Goal: Task Accomplishment & Management: Manage account settings

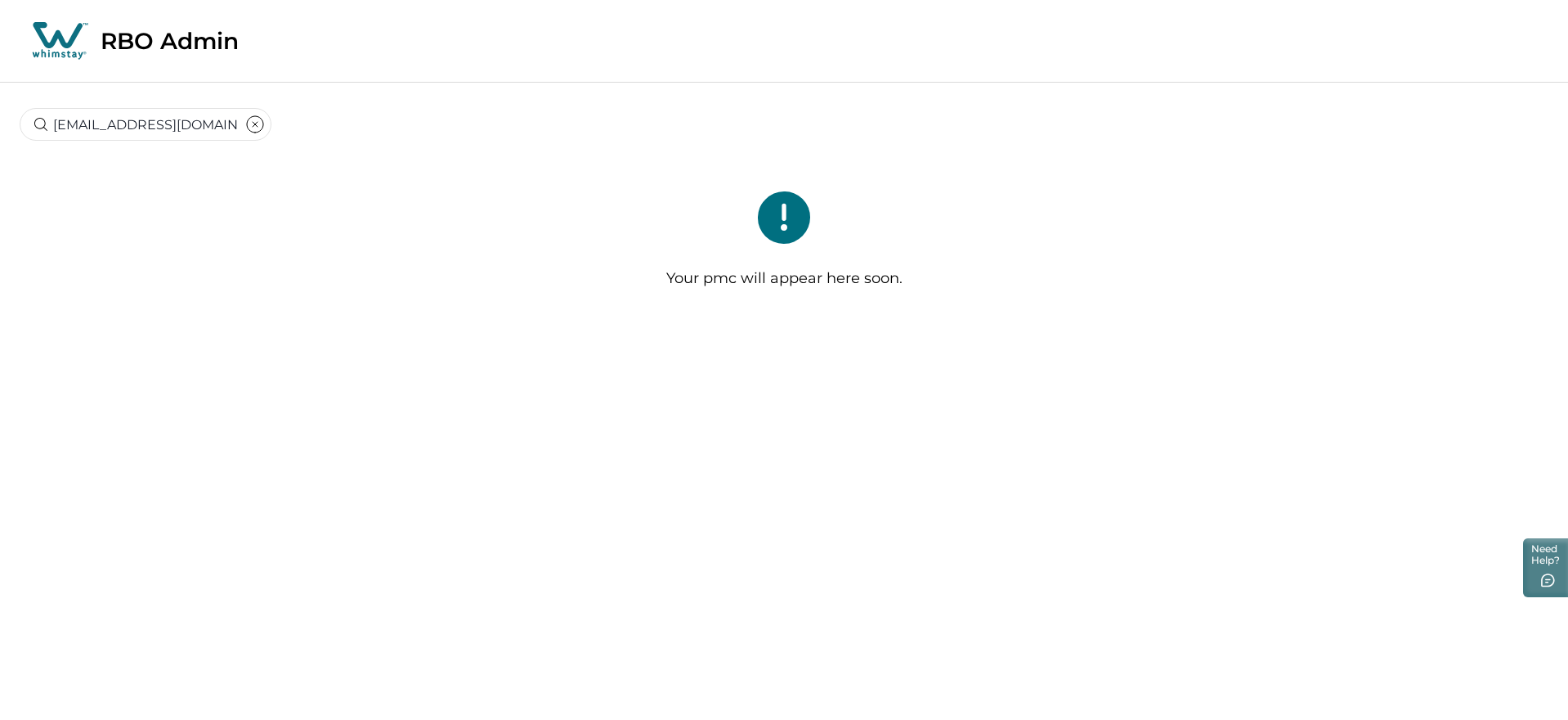
type input "scurtichris@gmail.com"
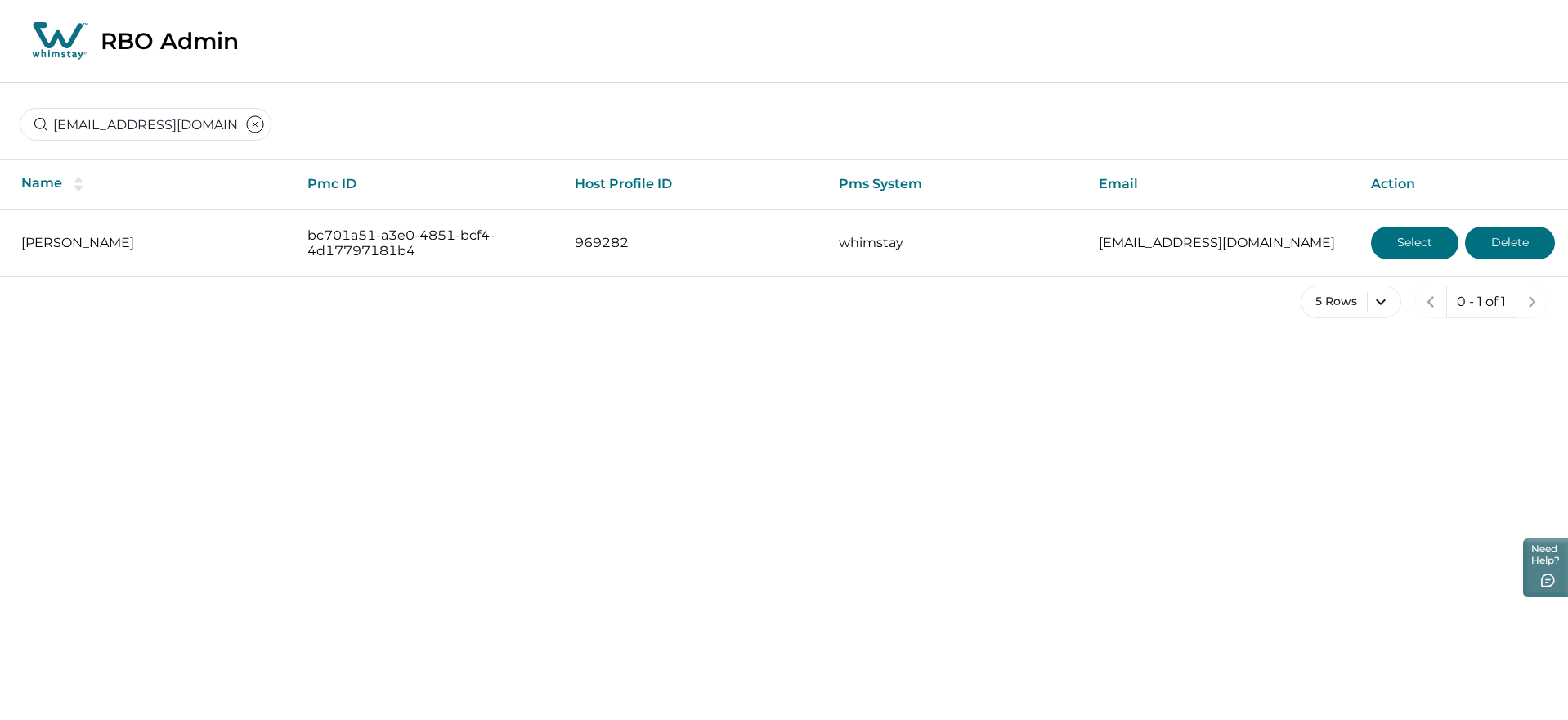
scroll to position [0, 28]
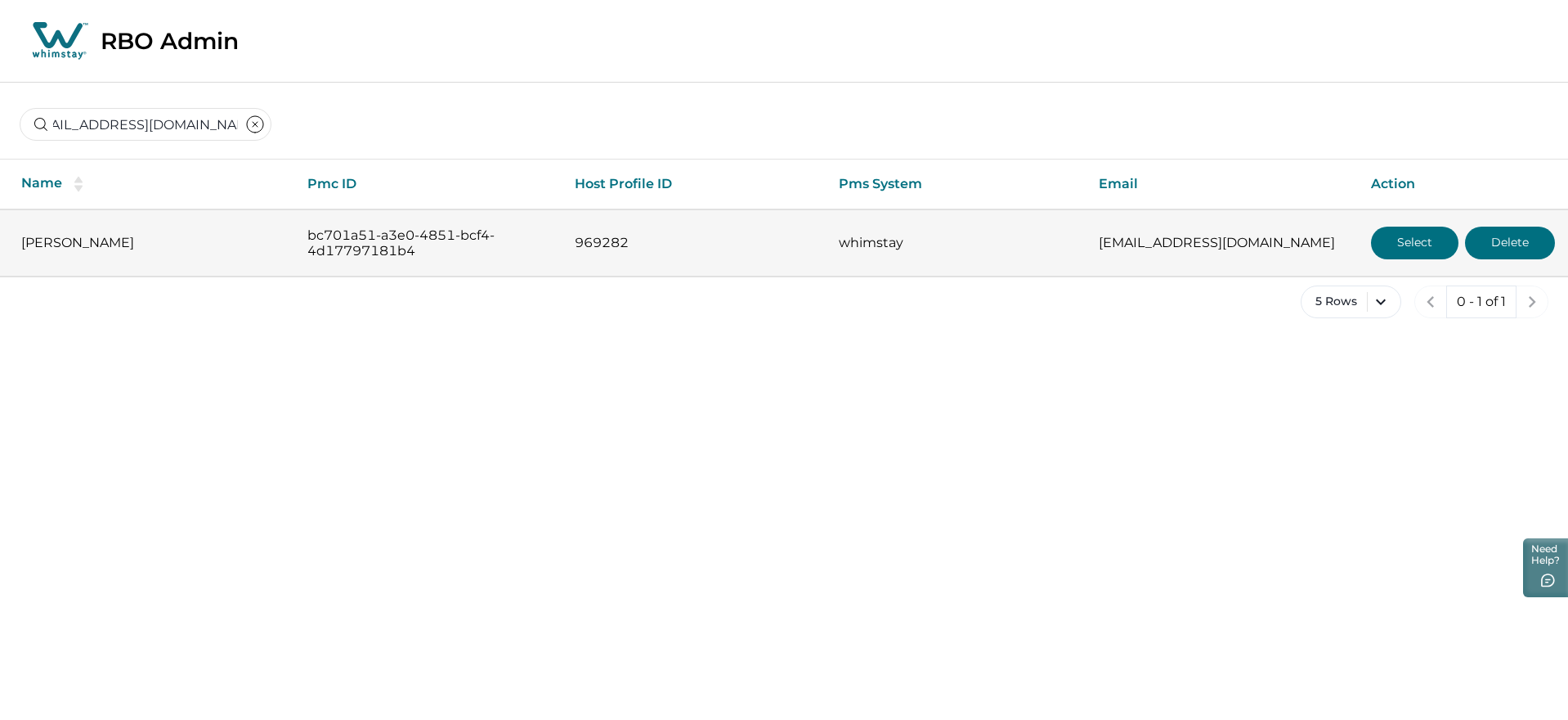
type input "[EMAIL_ADDRESS][DOMAIN_NAME]"
click at [1423, 237] on button "Select" at bounding box center [1414, 243] width 88 height 33
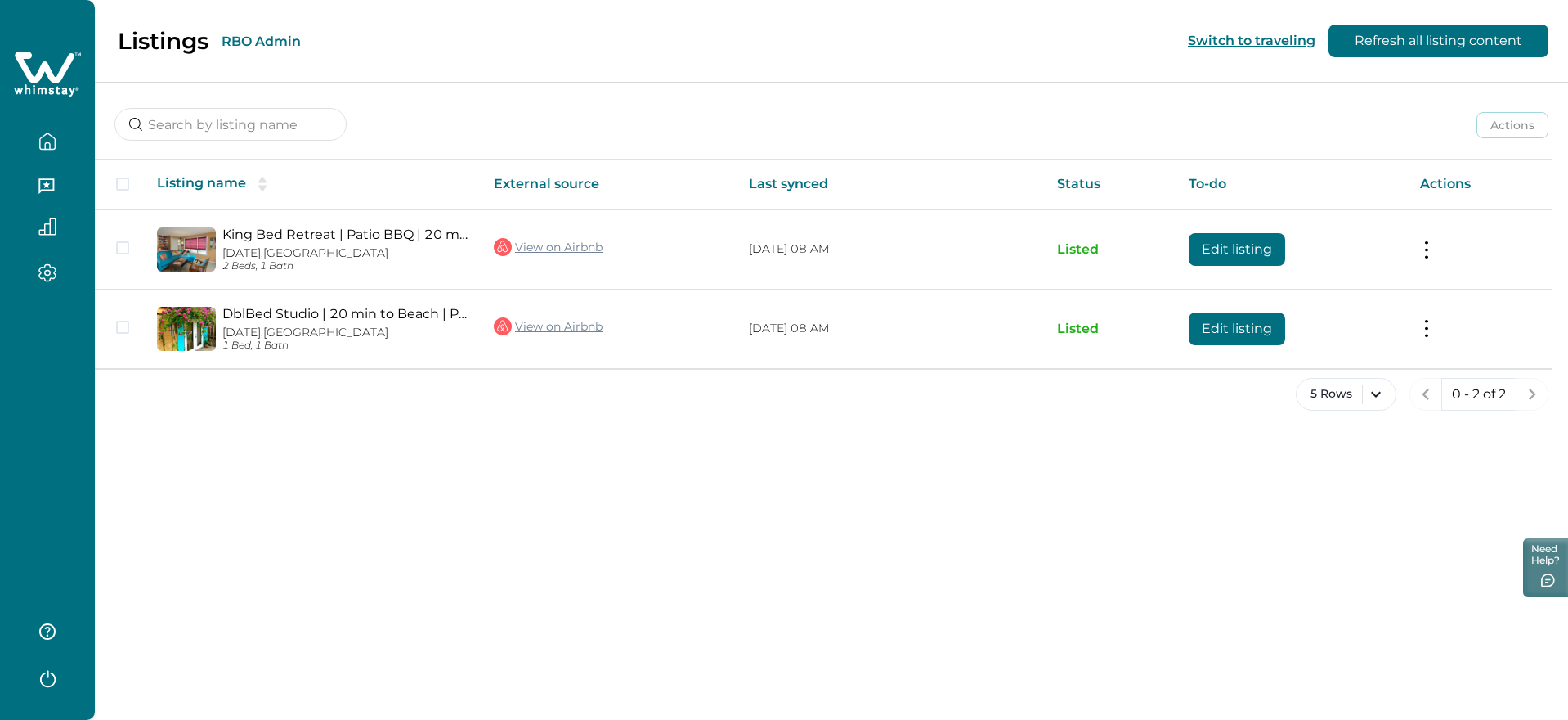
click at [236, 36] on button "RBO Admin" at bounding box center [261, 42] width 79 height 16
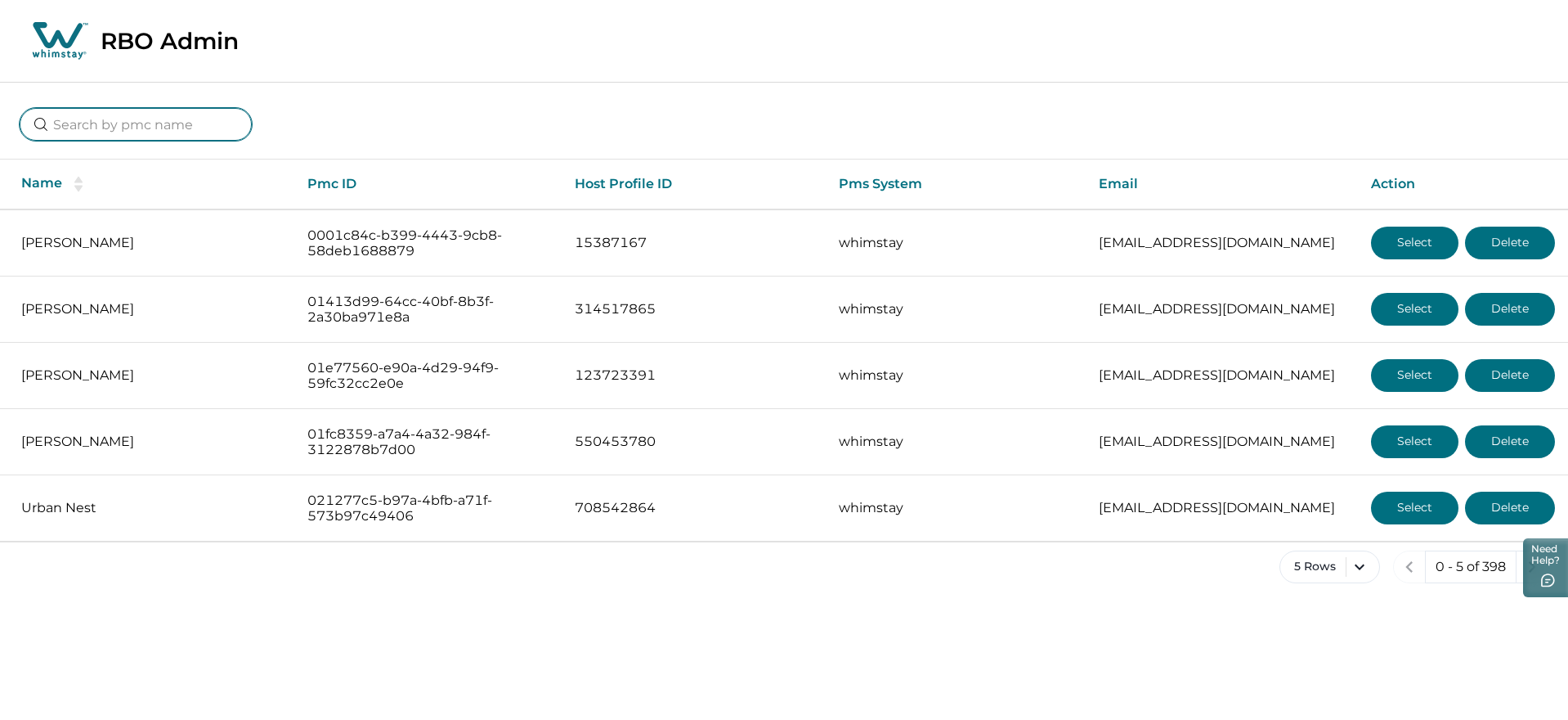
click at [169, 124] on input at bounding box center [136, 124] width 232 height 33
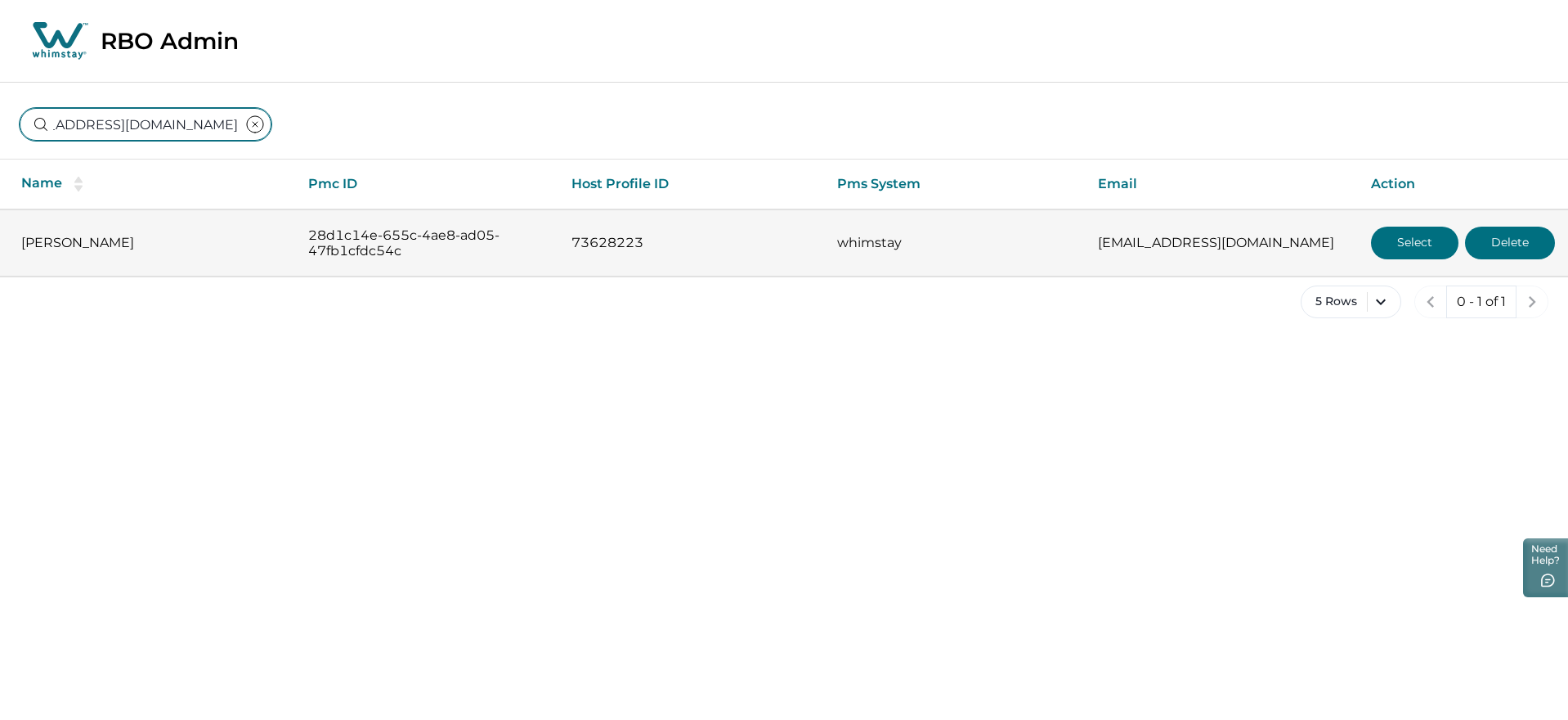
type input "[EMAIL_ADDRESS][DOMAIN_NAME]"
click at [1387, 234] on button "Select" at bounding box center [1414, 243] width 88 height 33
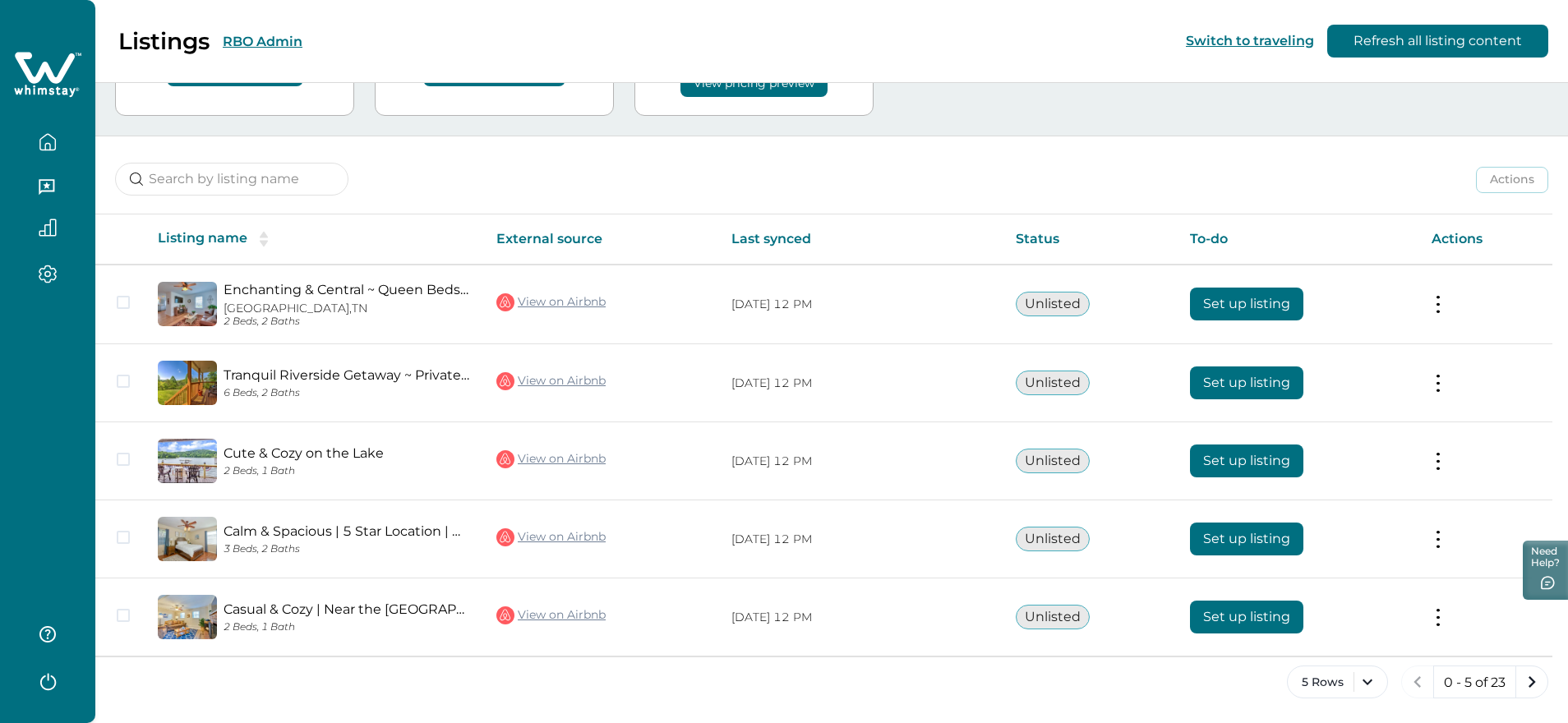
scroll to position [148, 0]
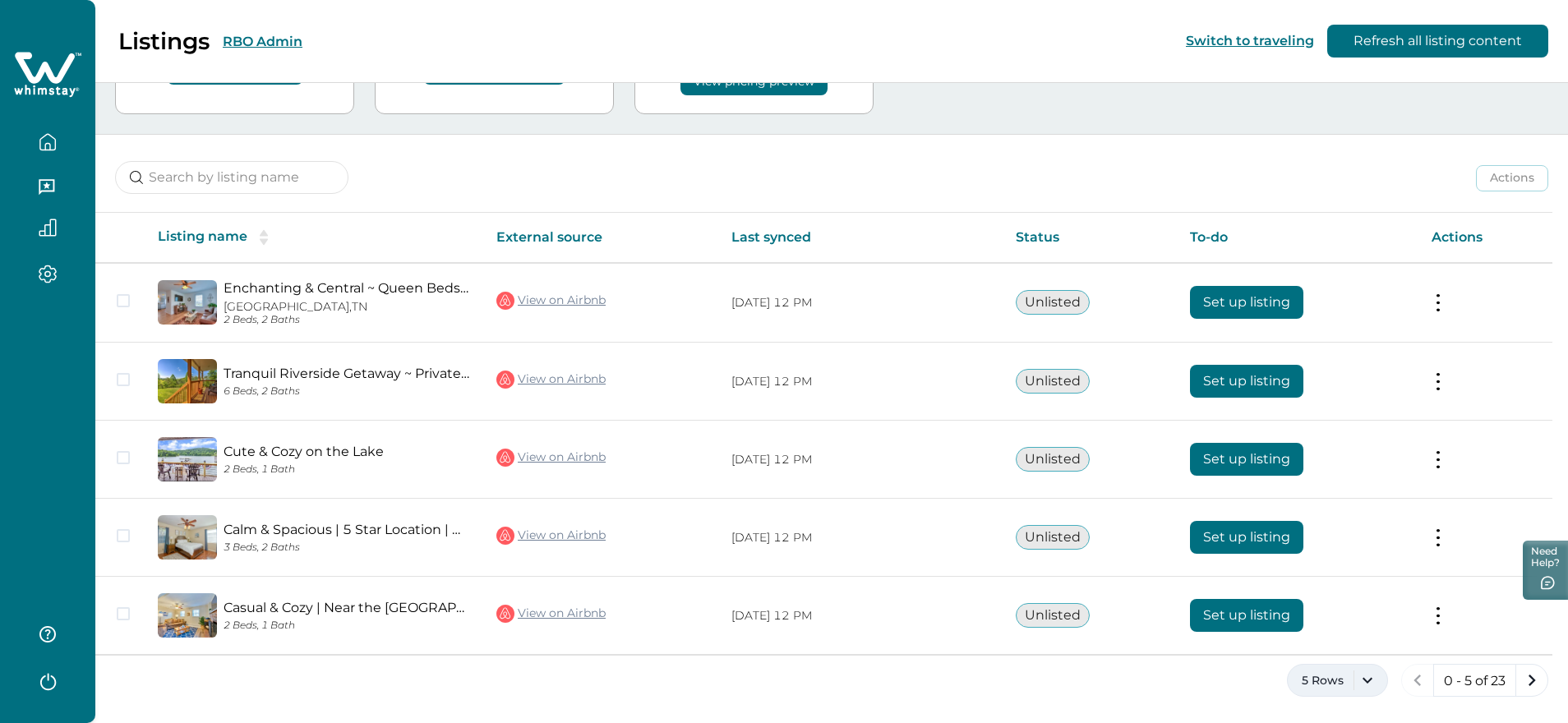
click at [1351, 674] on button "5 Rows" at bounding box center [1337, 680] width 101 height 33
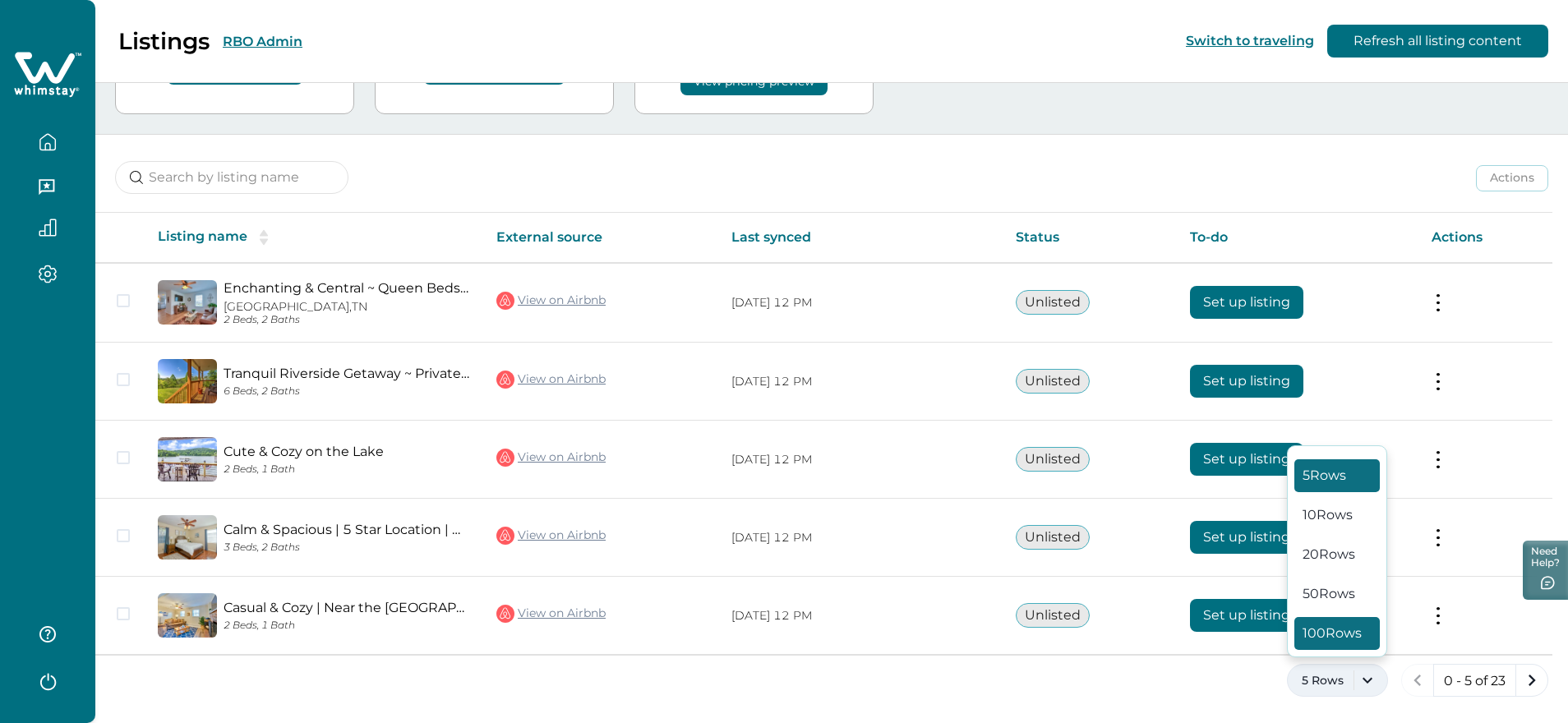
click at [1338, 642] on button "100 Rows" at bounding box center [1337, 633] width 86 height 33
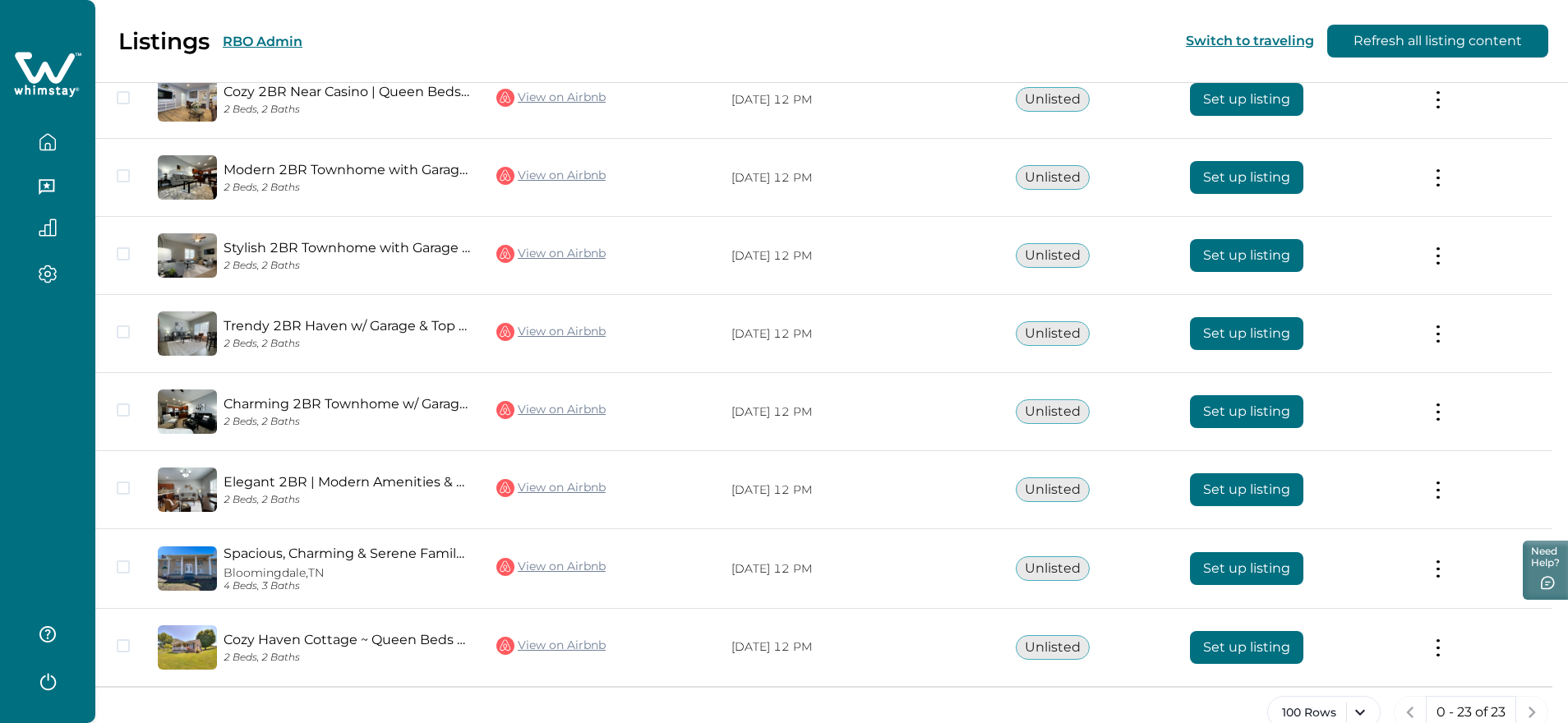
scroll to position [1554, 0]
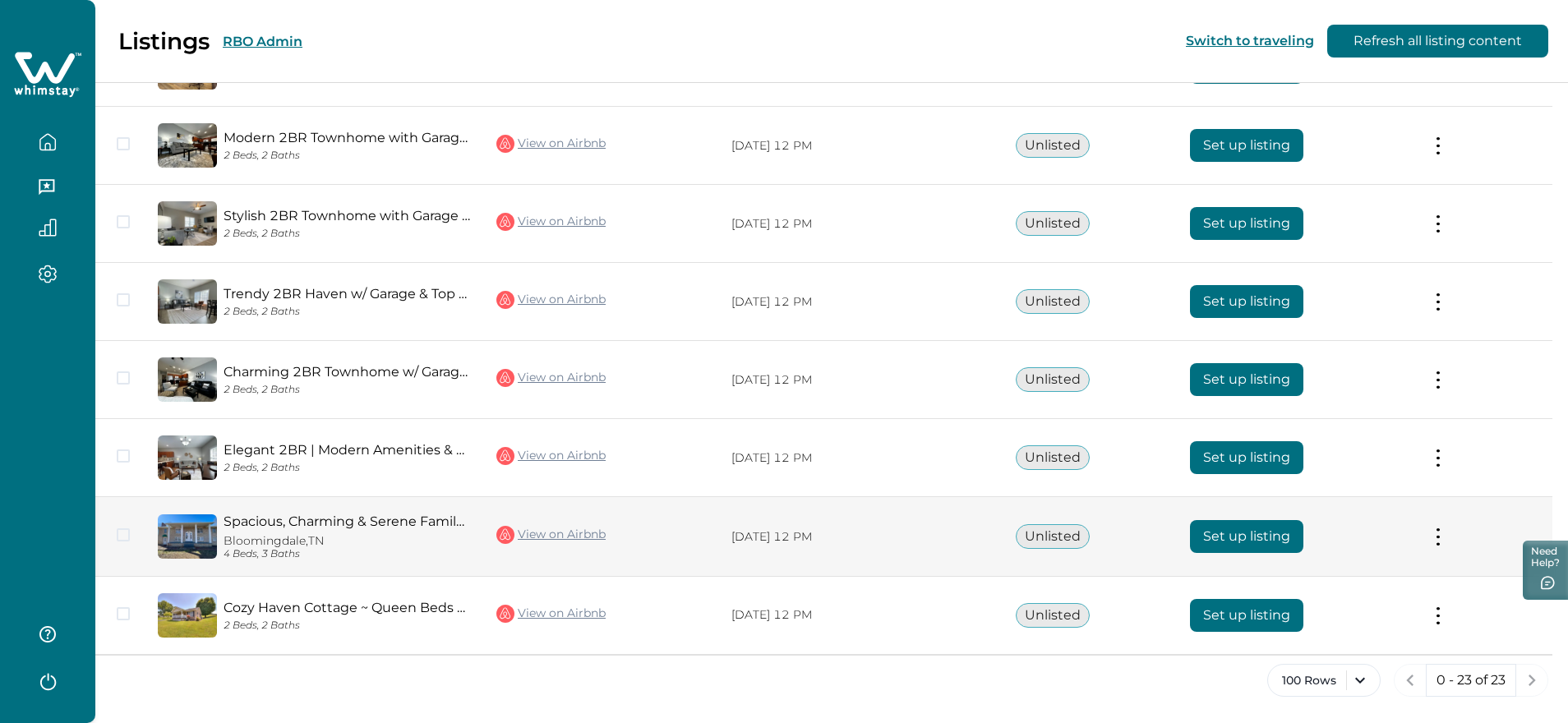
click at [1443, 534] on button at bounding box center [1438, 537] width 13 height 17
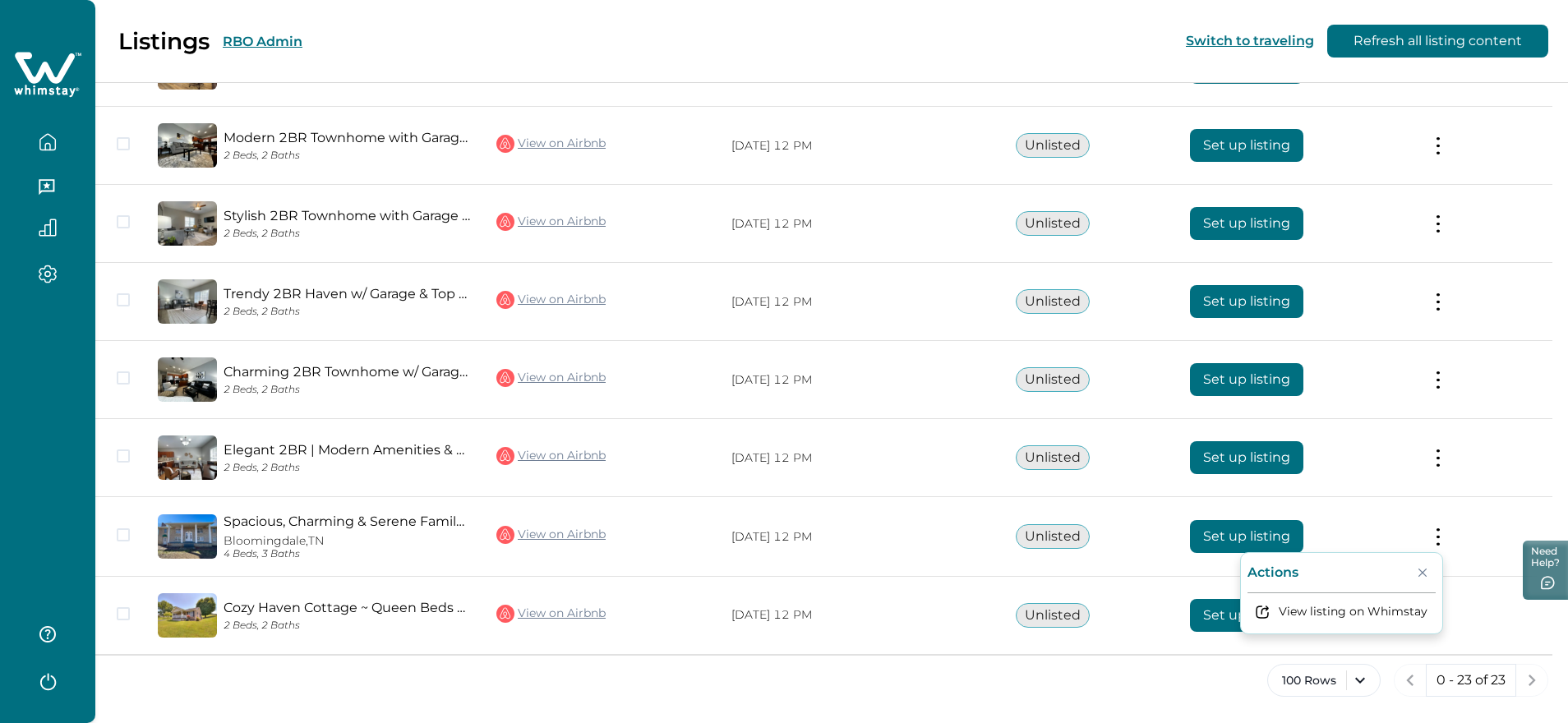
click at [915, 689] on div "100 Rows 0 - 23 of 23" at bounding box center [832, 693] width 1473 height 59
